Goal: Check status: Check status

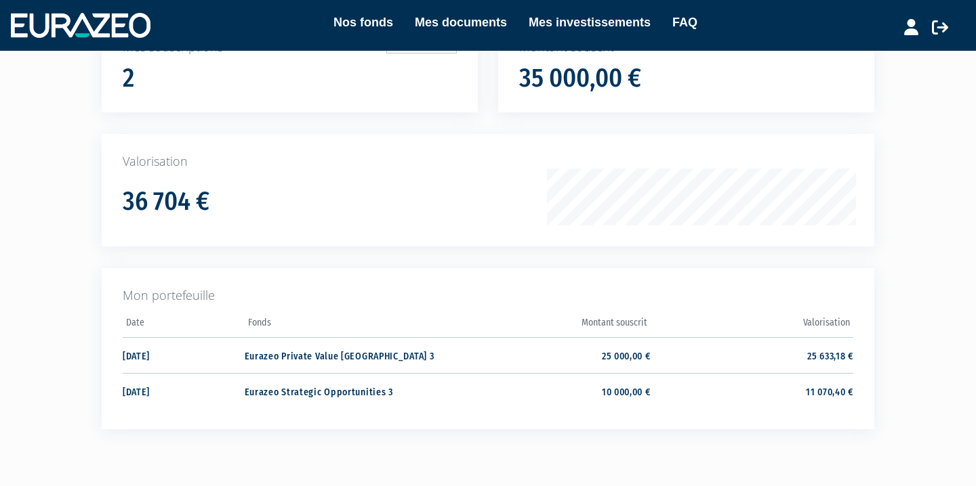
scroll to position [222, 0]
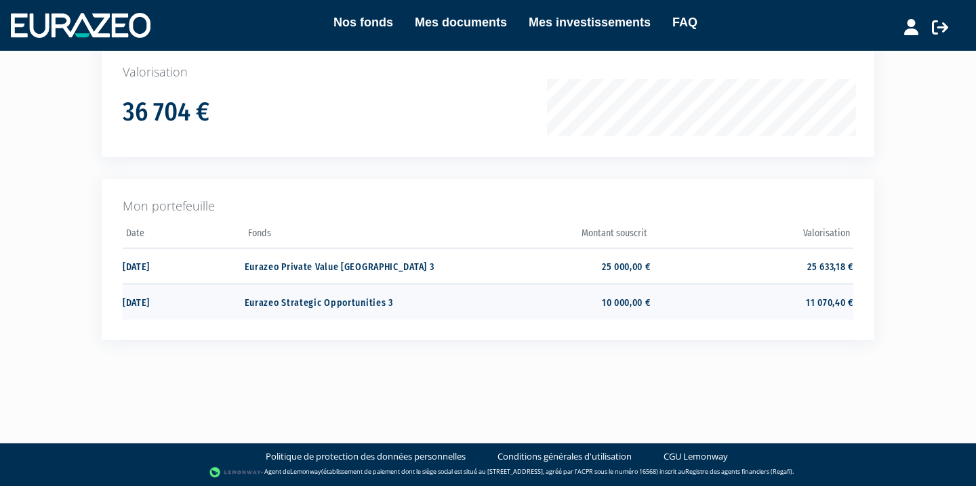
click at [740, 309] on td "11 070,40 €" at bounding box center [751, 302] width 203 height 36
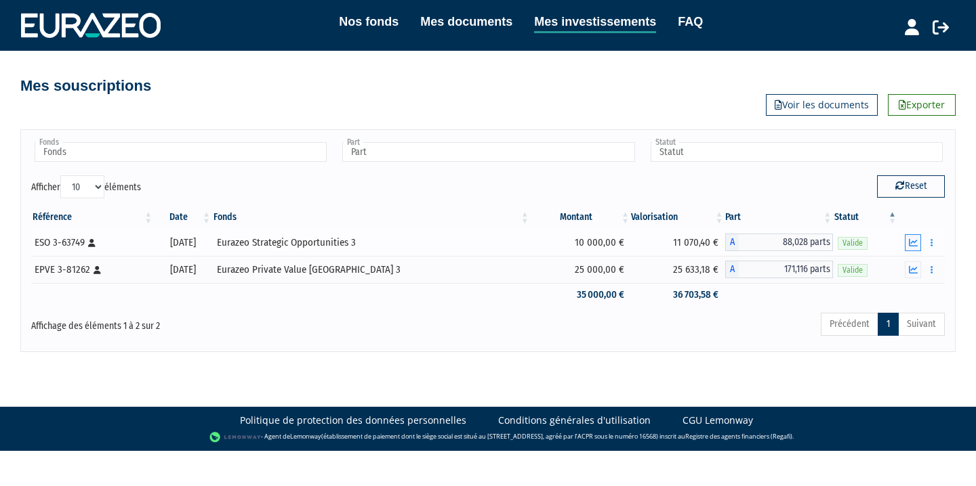
click at [913, 241] on icon "button" at bounding box center [913, 243] width 9 height 9
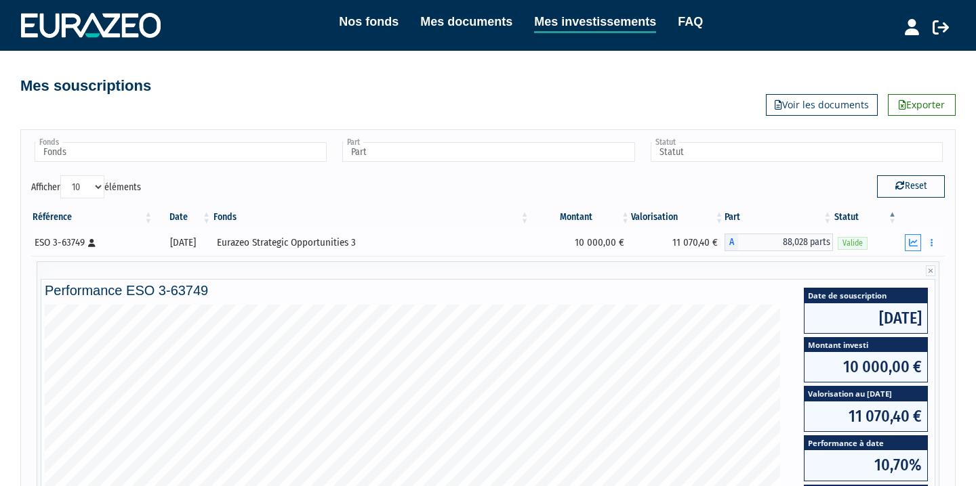
click at [909, 244] on icon "button" at bounding box center [913, 243] width 9 height 9
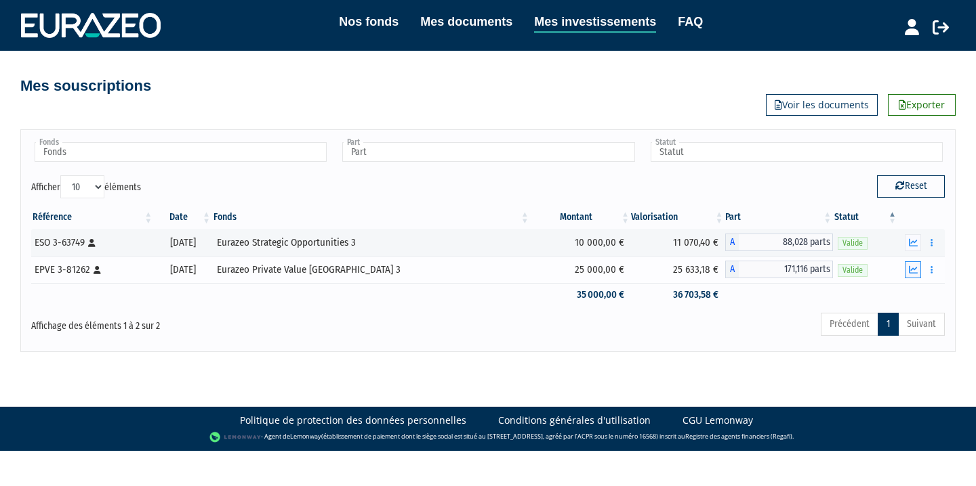
click at [911, 271] on icon "button" at bounding box center [913, 270] width 9 height 9
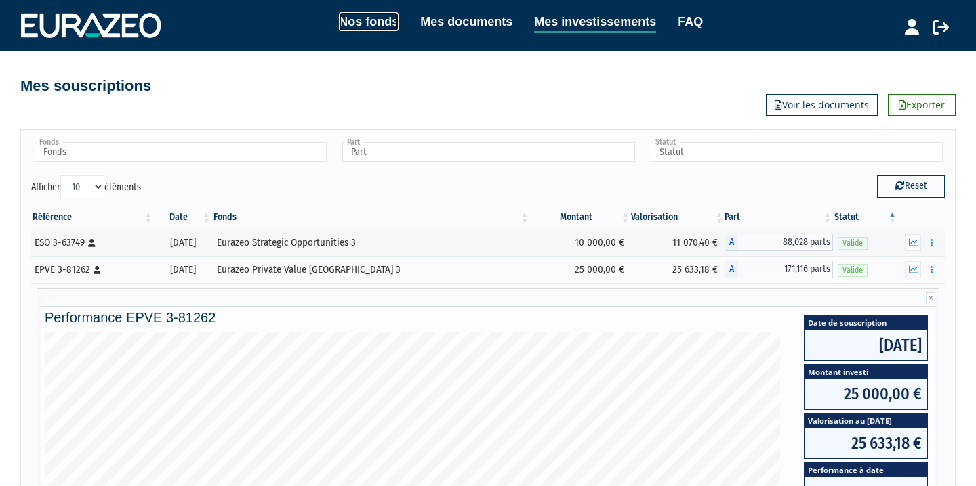
click at [365, 12] on link "Nos fonds" at bounding box center [369, 21] width 60 height 19
